Goal: Task Accomplishment & Management: Manage account settings

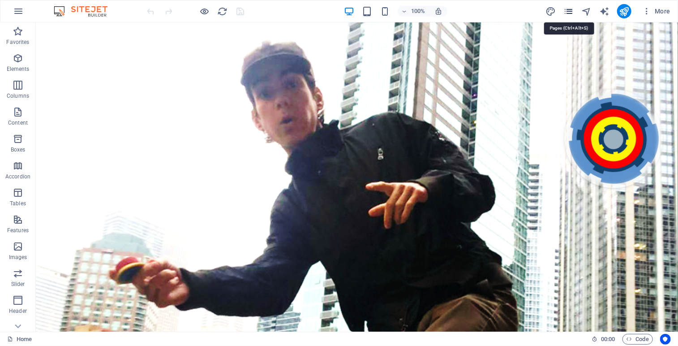
click at [570, 13] on icon "pages" at bounding box center [568, 11] width 10 height 10
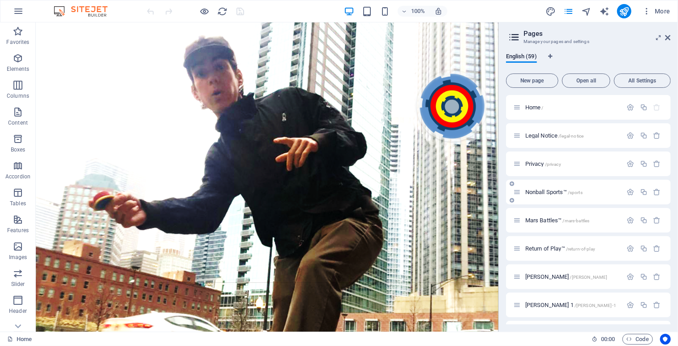
click at [544, 190] on span "Nonball Sports™ /sports" at bounding box center [553, 191] width 57 height 7
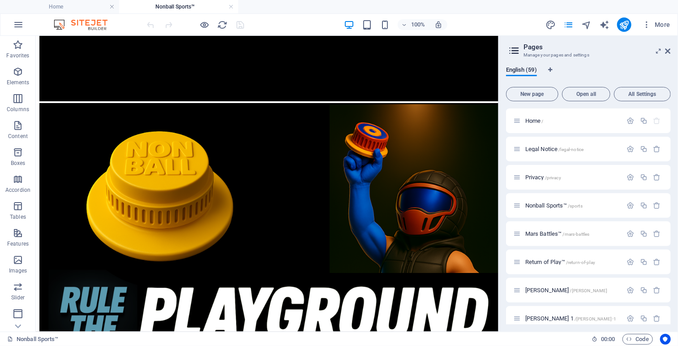
scroll to position [574, 0]
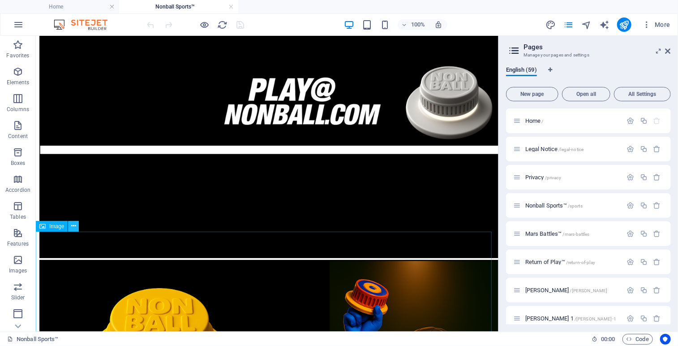
click at [72, 226] on icon at bounding box center [73, 225] width 5 height 9
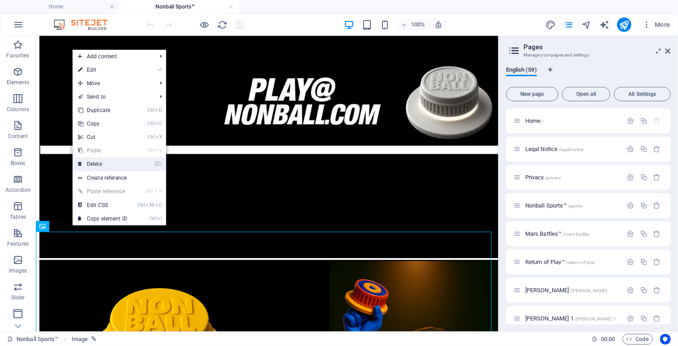
click at [95, 164] on link "⌦ Delete" at bounding box center [103, 163] width 60 height 13
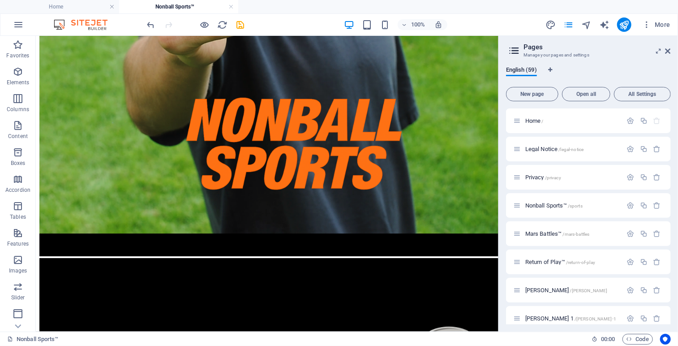
scroll to position [0, 0]
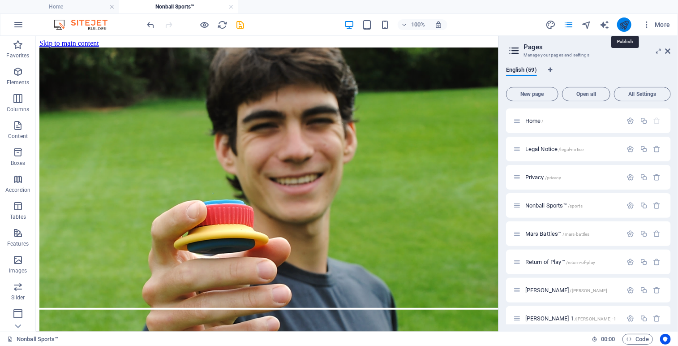
click at [623, 26] on icon "publish" at bounding box center [624, 25] width 10 height 10
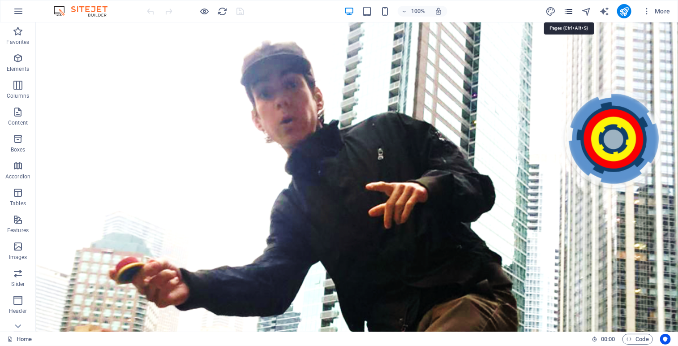
click at [567, 11] on icon "pages" at bounding box center [568, 11] width 10 height 10
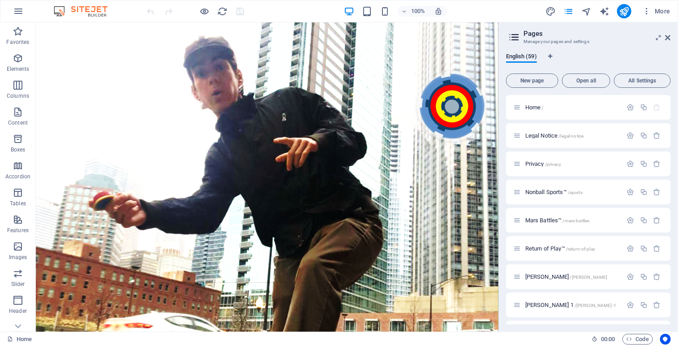
click at [670, 114] on div "English (59) New page Open all All Settings Home / Legal Notice /legal-notice P…" at bounding box center [588, 189] width 179 height 286
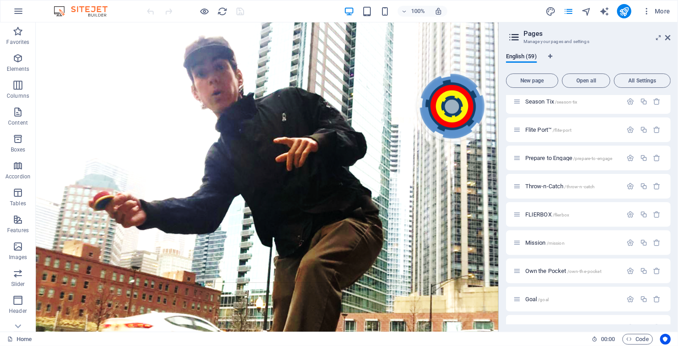
scroll to position [1029, 0]
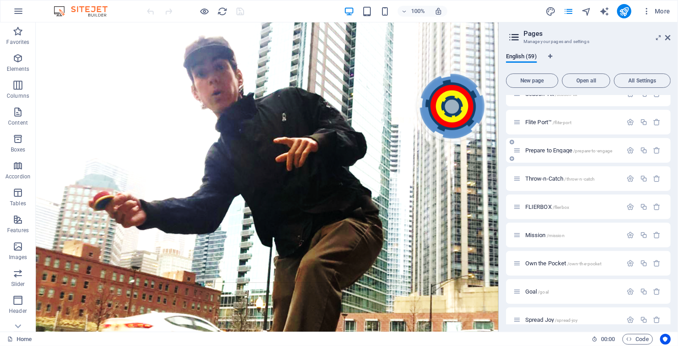
click at [553, 149] on span "Prepare to Engage /prepare-to-engage" at bounding box center [568, 150] width 87 height 7
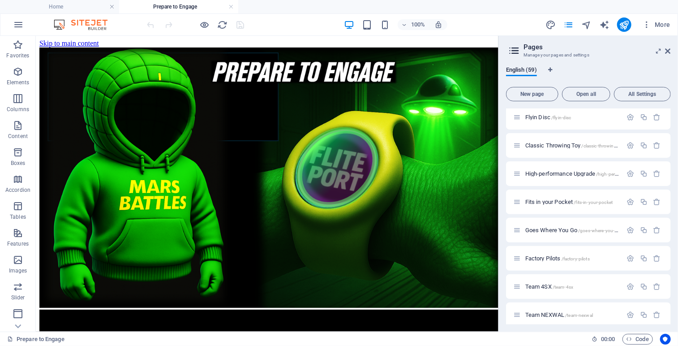
scroll to position [0, 0]
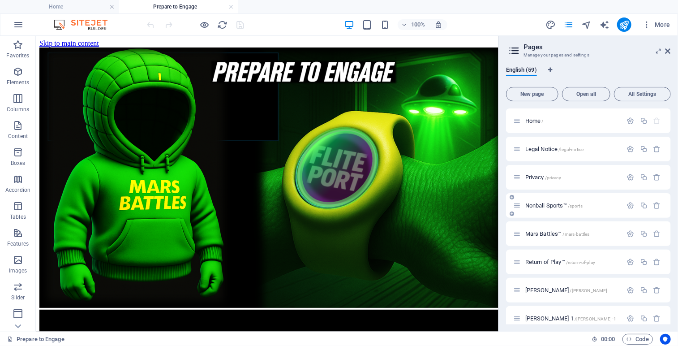
click at [543, 206] on span "Nonball Sports™ /sports" at bounding box center [553, 205] width 57 height 7
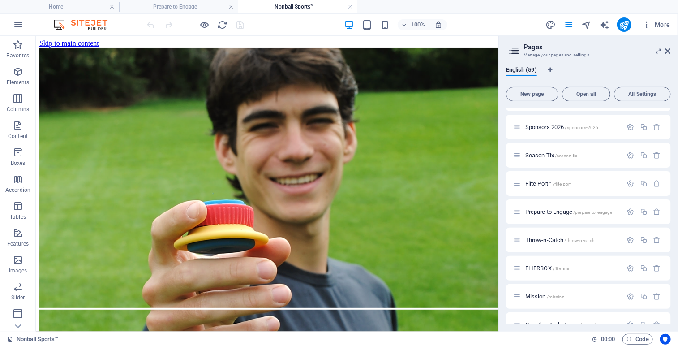
scroll to position [962, 0]
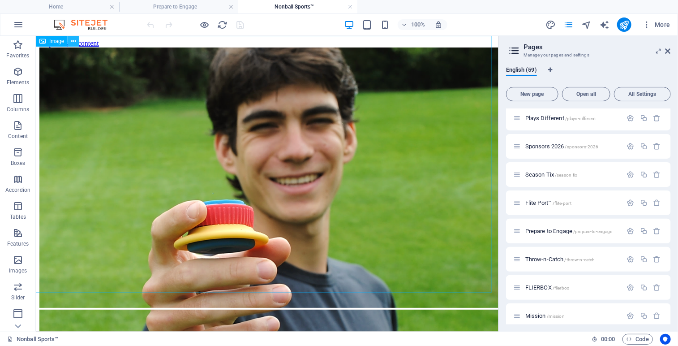
click at [74, 39] on icon at bounding box center [73, 41] width 5 height 9
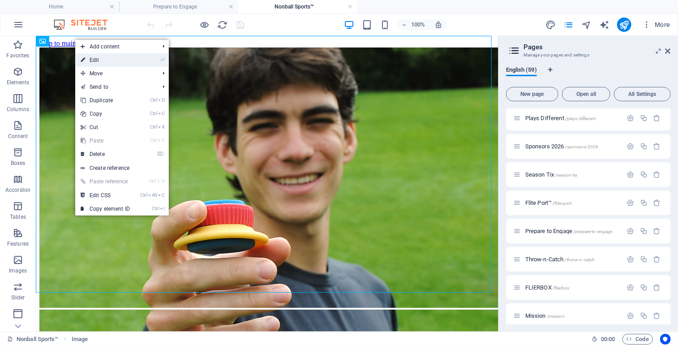
click at [109, 59] on link "⏎ Edit" at bounding box center [105, 59] width 60 height 13
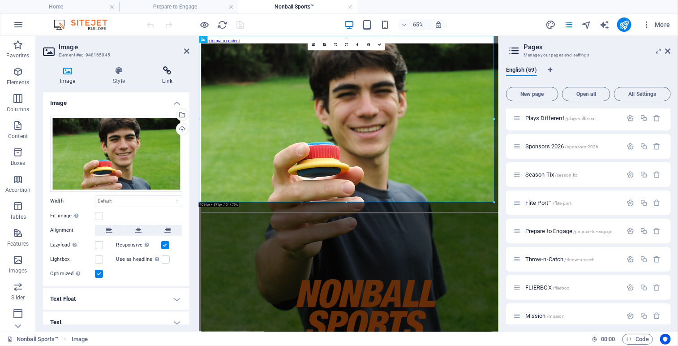
click at [165, 69] on icon at bounding box center [168, 70] width 44 height 9
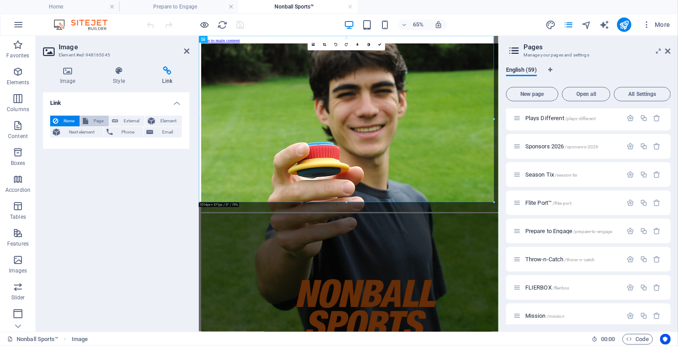
click at [93, 121] on span "Page" at bounding box center [98, 121] width 15 height 11
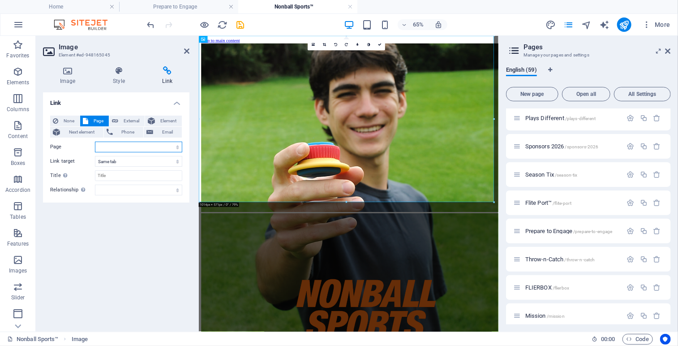
click at [177, 146] on select "Home Legal Notice Privacy Nonball Sports™ Mars Battles™ Return of Play™ Joseph …" at bounding box center [138, 146] width 87 height 11
click at [95, 141] on select "Home Legal Notice Privacy Nonball Sports™ Mars Battles™ Return of Play™ Joseph …" at bounding box center [138, 146] width 87 height 11
click at [175, 147] on select "Home Legal Notice Privacy Nonball Sports™ Mars Battles™ Return of Play™ Joseph …" at bounding box center [138, 146] width 87 height 11
select select "38"
click at [95, 141] on select "Home Legal Notice Privacy Nonball Sports™ Mars Battles™ Return of Play™ Joseph …" at bounding box center [138, 146] width 87 height 11
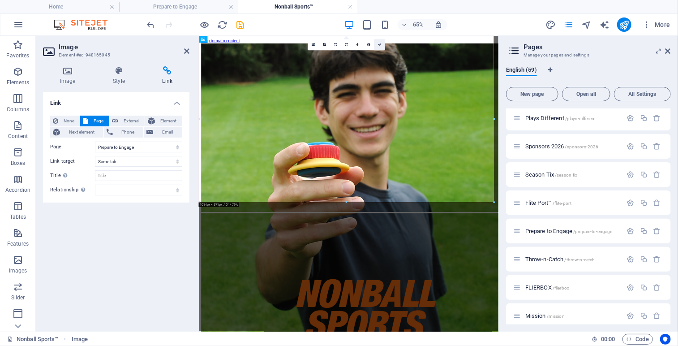
click at [381, 45] on icon at bounding box center [380, 45] width 4 height 4
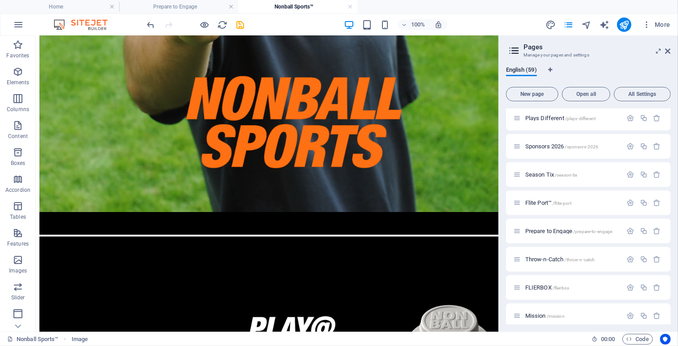
scroll to position [474, 0]
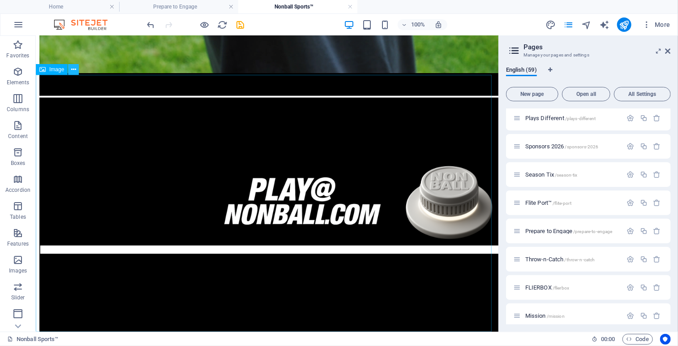
click at [73, 71] on icon at bounding box center [73, 69] width 5 height 9
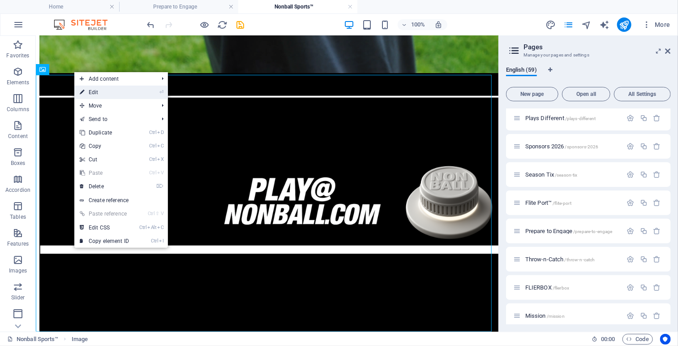
click at [94, 90] on link "⏎ Edit" at bounding box center [104, 92] width 60 height 13
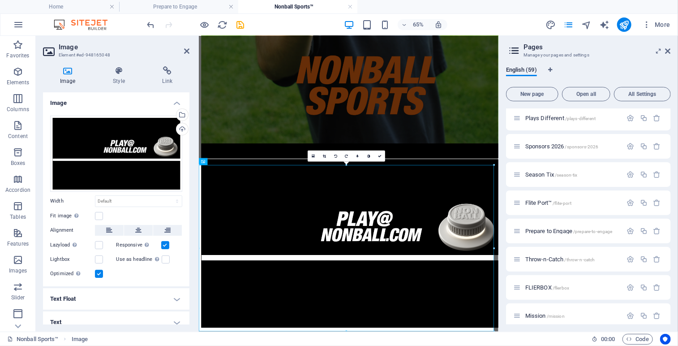
scroll to position [312, 0]
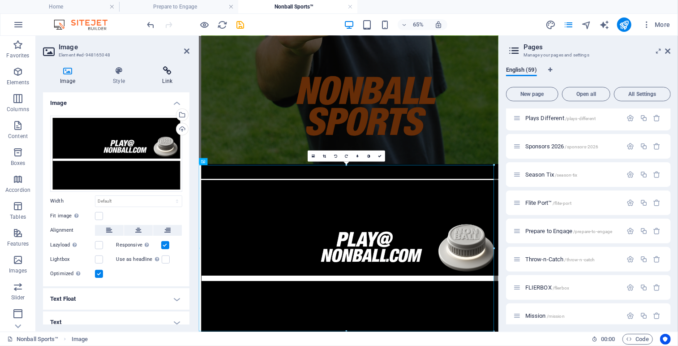
click at [168, 71] on icon at bounding box center [168, 70] width 44 height 9
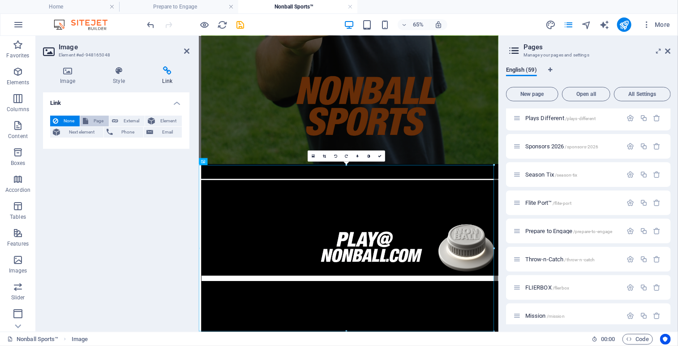
click at [95, 120] on span "Page" at bounding box center [98, 121] width 15 height 11
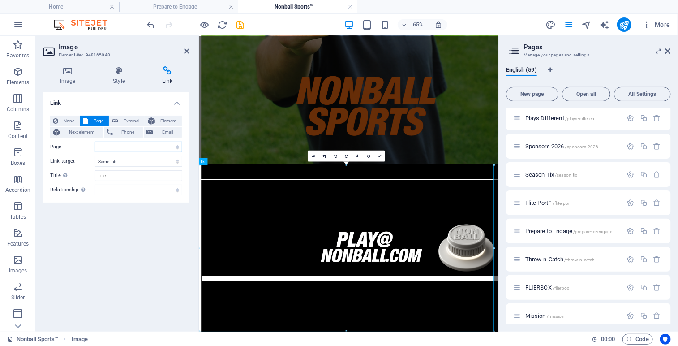
click at [178, 146] on select "Home Legal Notice Privacy Nonball Sports™ Mars Battles™ Return of Play™ Joseph …" at bounding box center [138, 146] width 87 height 11
select select "39"
click at [95, 141] on select "Home Legal Notice Privacy Nonball Sports™ Mars Battles™ Return of Play™ Joseph …" at bounding box center [138, 146] width 87 height 11
click at [381, 157] on icon at bounding box center [380, 156] width 4 height 4
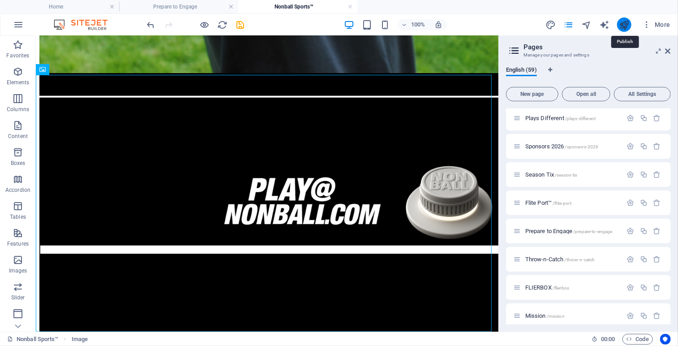
click at [627, 26] on icon "publish" at bounding box center [624, 25] width 10 height 10
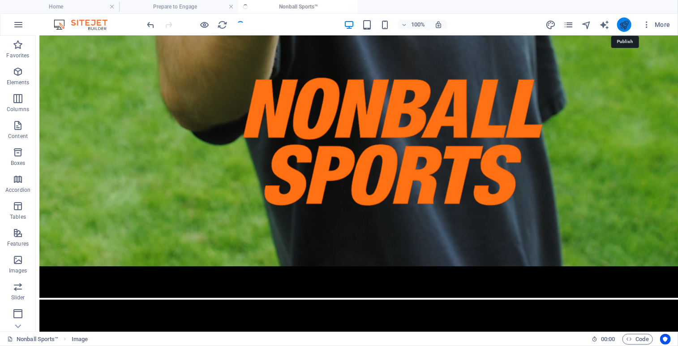
scroll to position [575, 0]
